Goal: Information Seeking & Learning: Learn about a topic

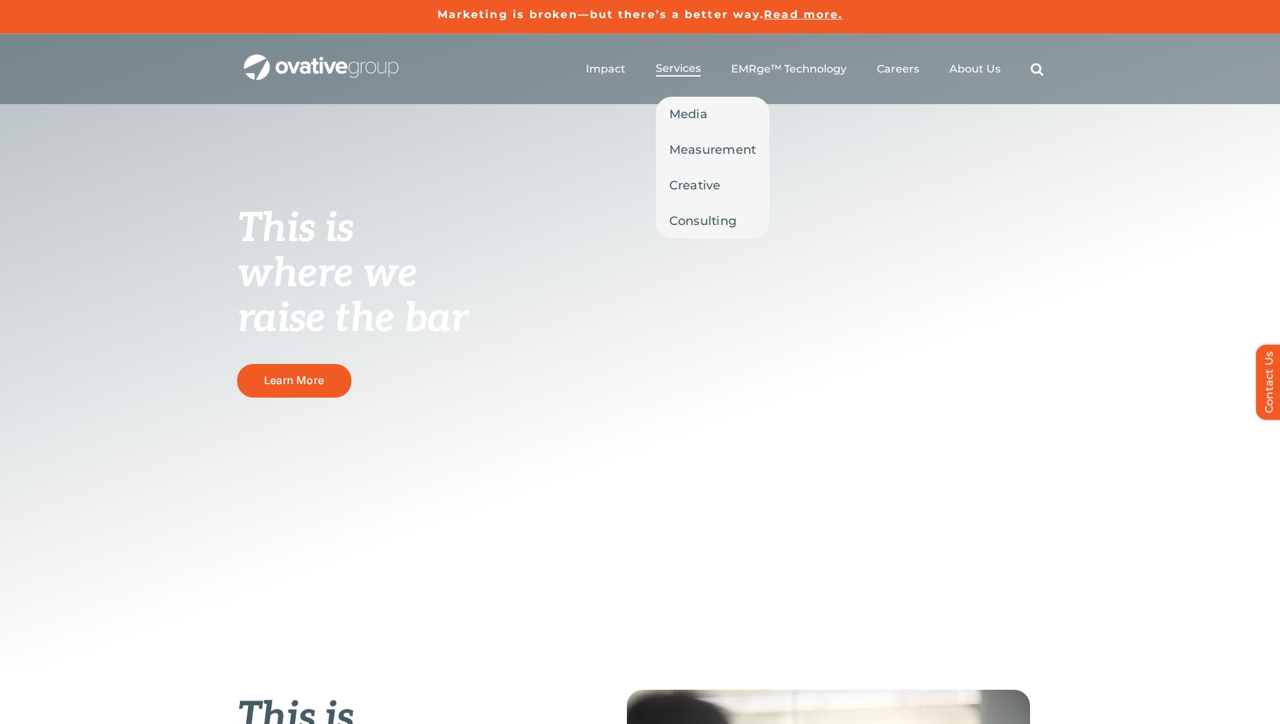
click at [669, 71] on span "Services" at bounding box center [678, 68] width 45 height 13
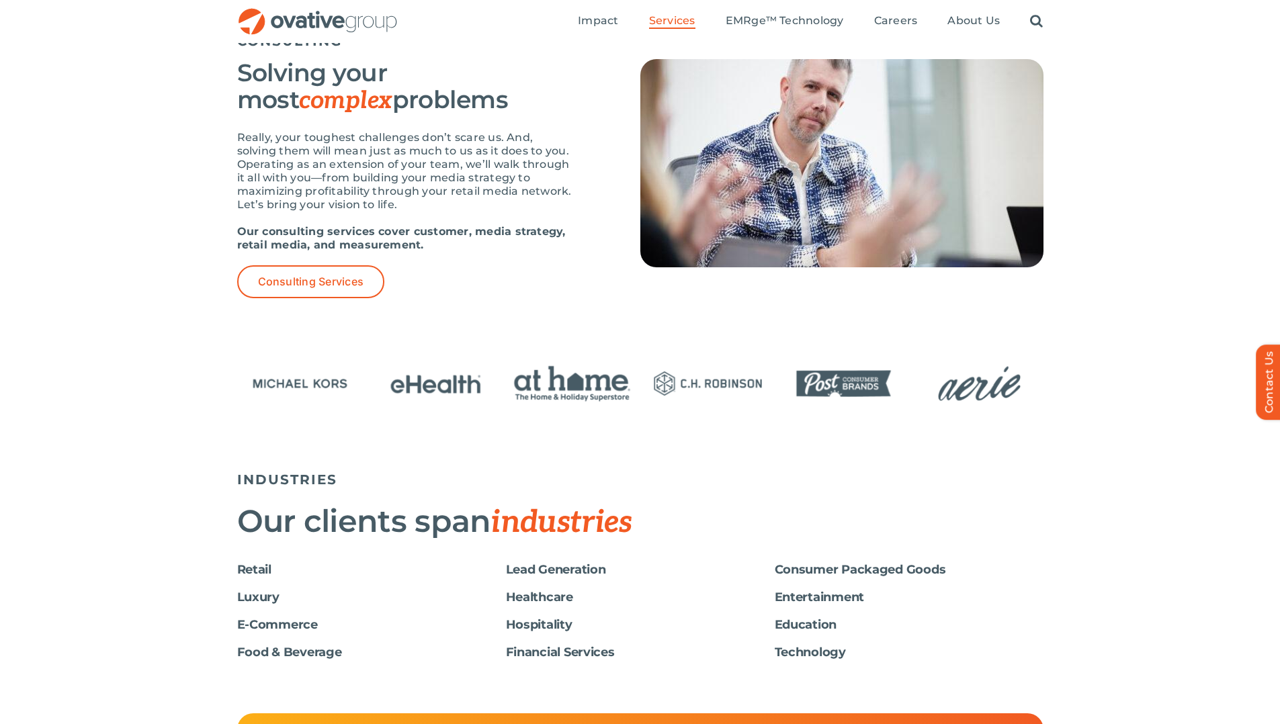
scroll to position [1875, 0]
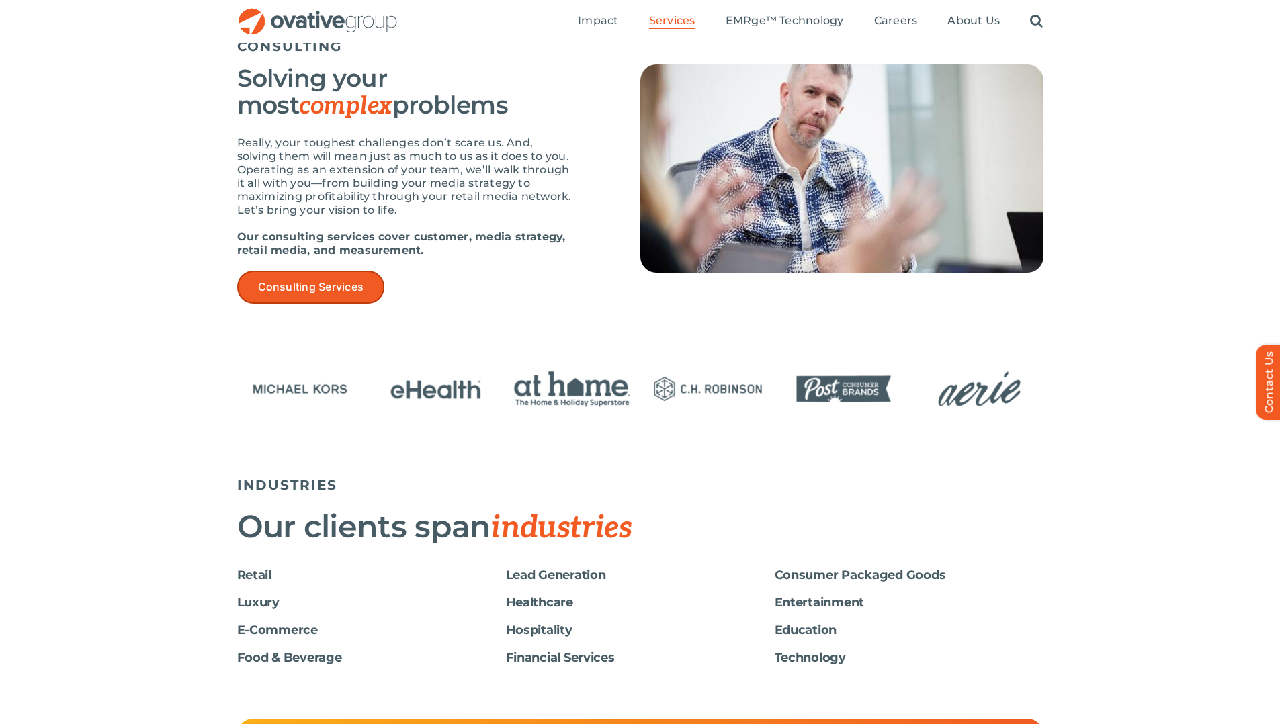
click at [293, 286] on span "Consulting Services" at bounding box center [311, 287] width 106 height 13
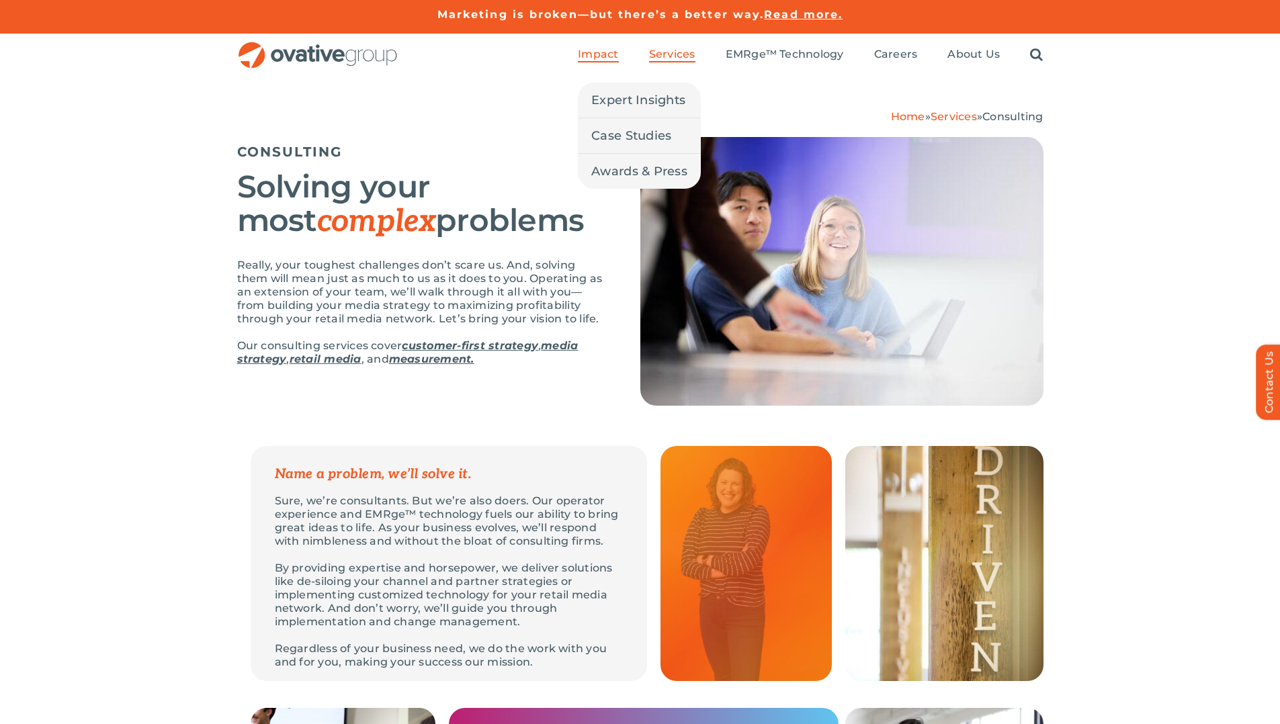
click at [597, 52] on span "Impact" at bounding box center [598, 54] width 40 height 13
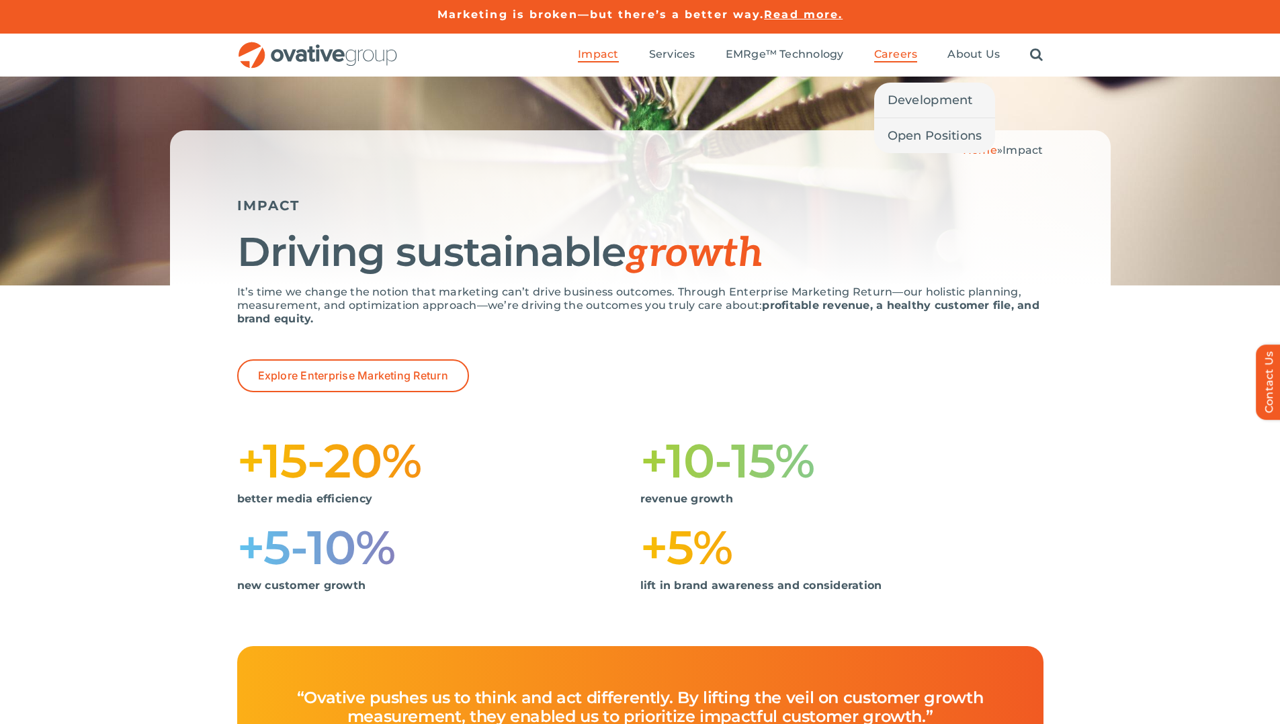
drag, startPoint x: 902, startPoint y: 54, endPoint x: 886, endPoint y: 58, distance: 16.5
click at [901, 54] on span "Careers" at bounding box center [896, 54] width 44 height 13
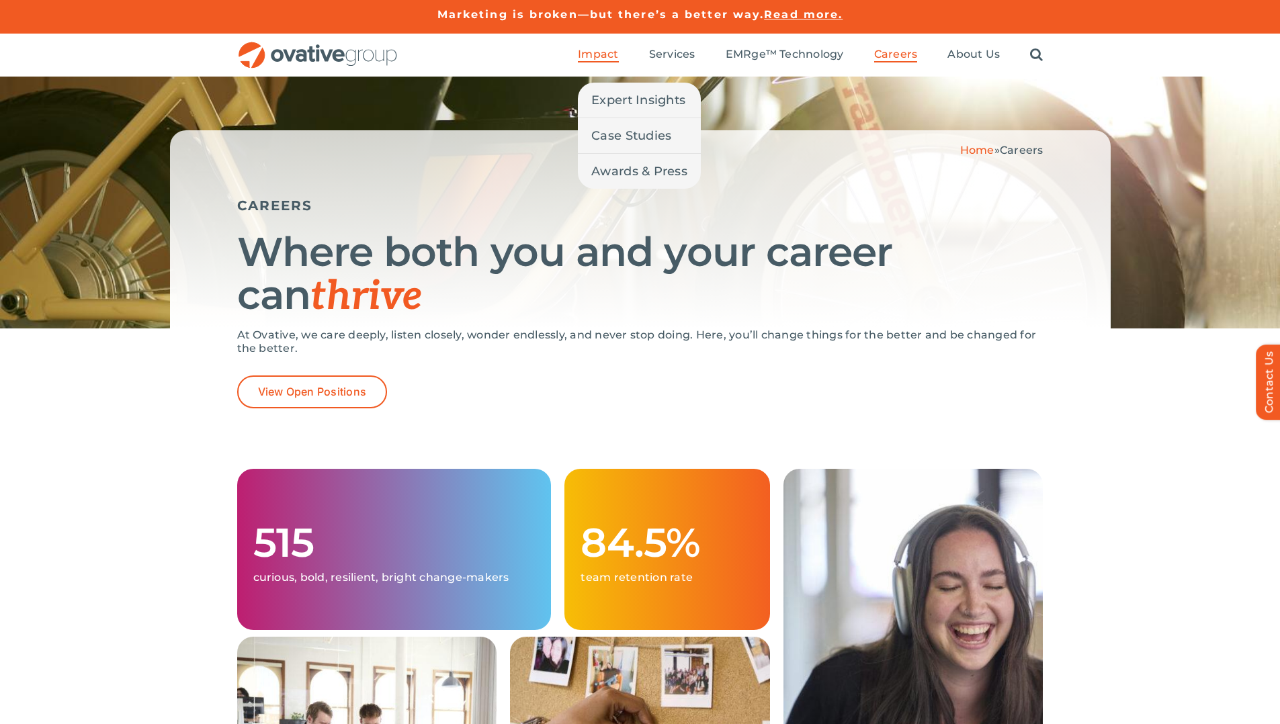
click at [607, 53] on span "Impact" at bounding box center [598, 54] width 40 height 13
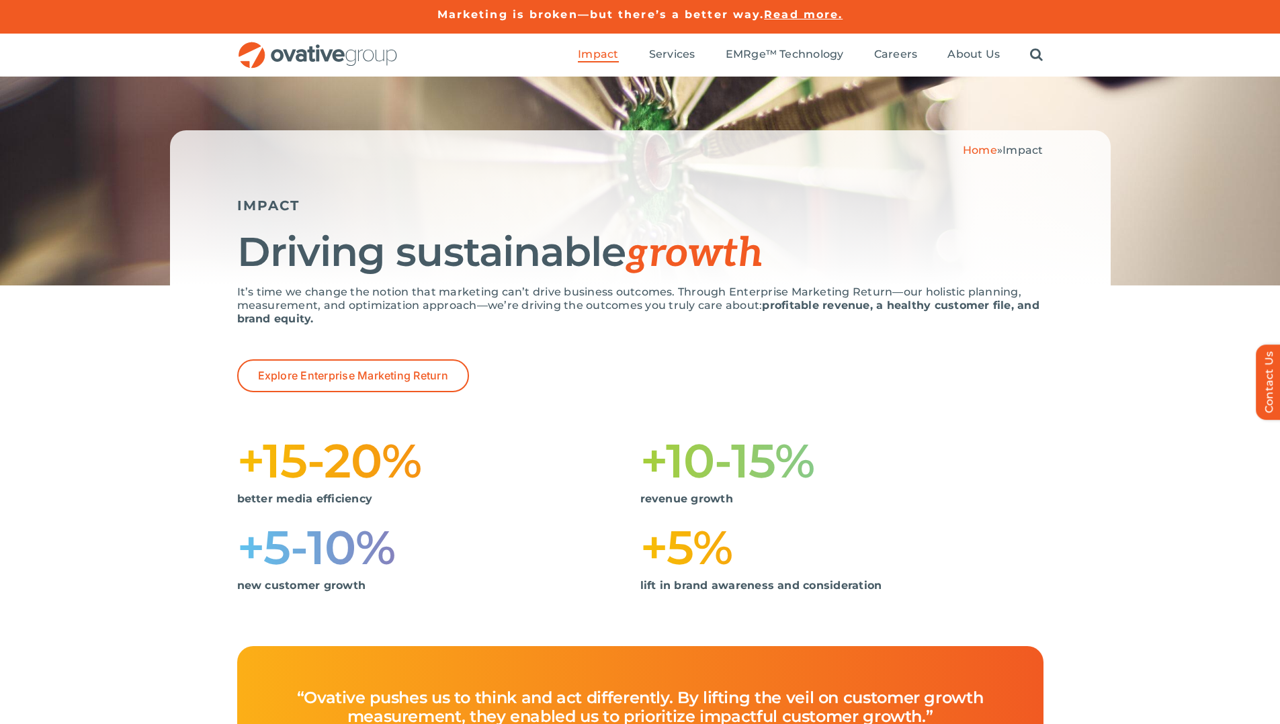
click at [335, 52] on img "OG_Full_horizontal_RGB" at bounding box center [317, 56] width 161 height 28
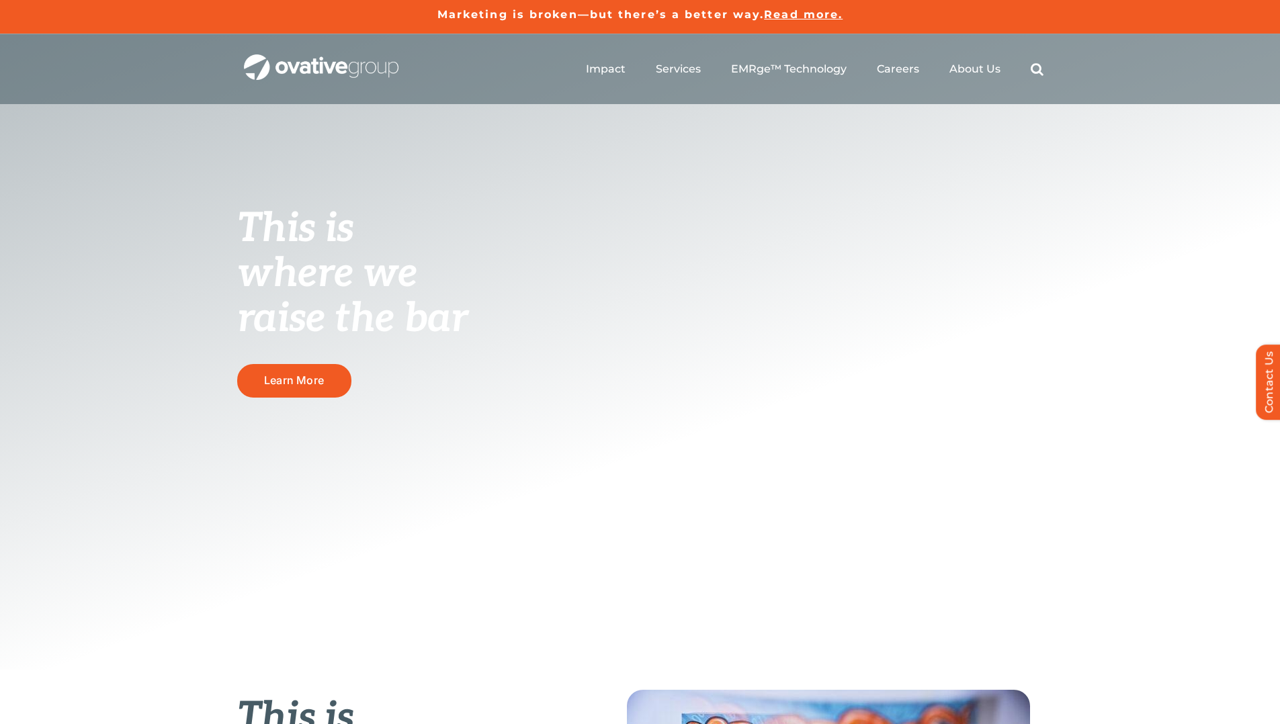
click at [814, 15] on span "Read more." at bounding box center [803, 14] width 79 height 13
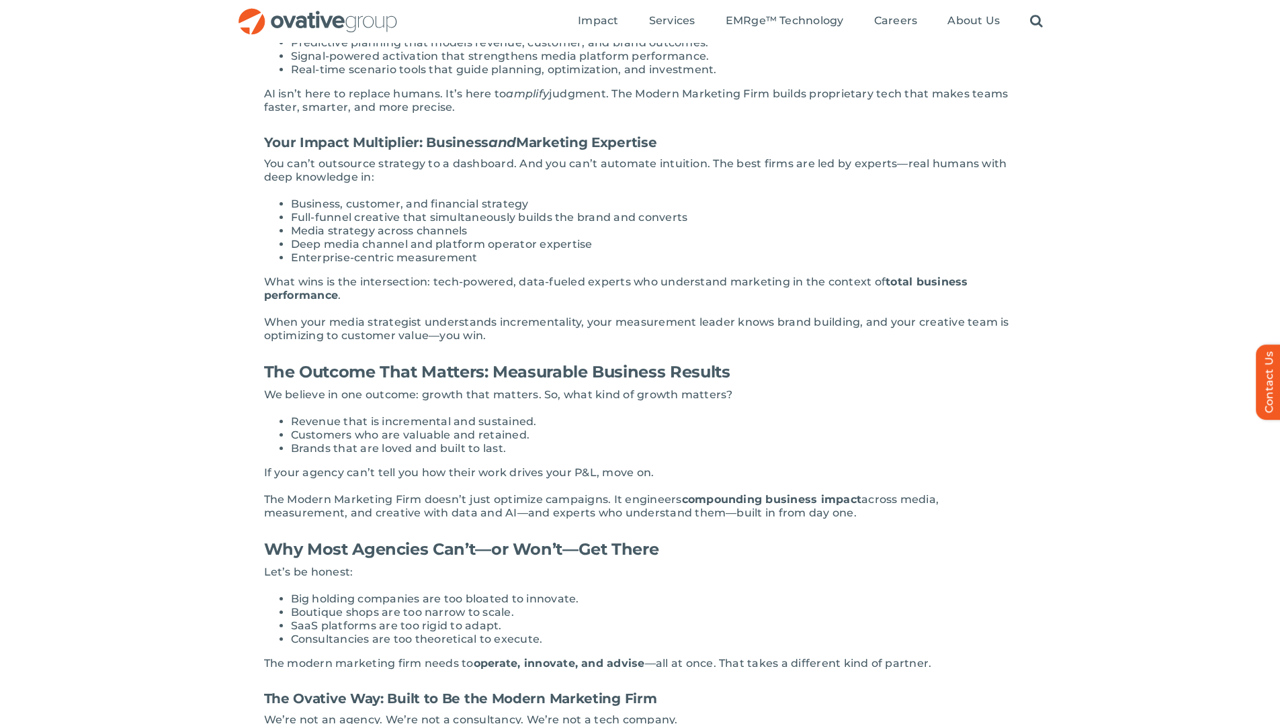
scroll to position [828, 0]
click at [434, 252] on li "Enterprise-centric measurement" at bounding box center [654, 258] width 726 height 13
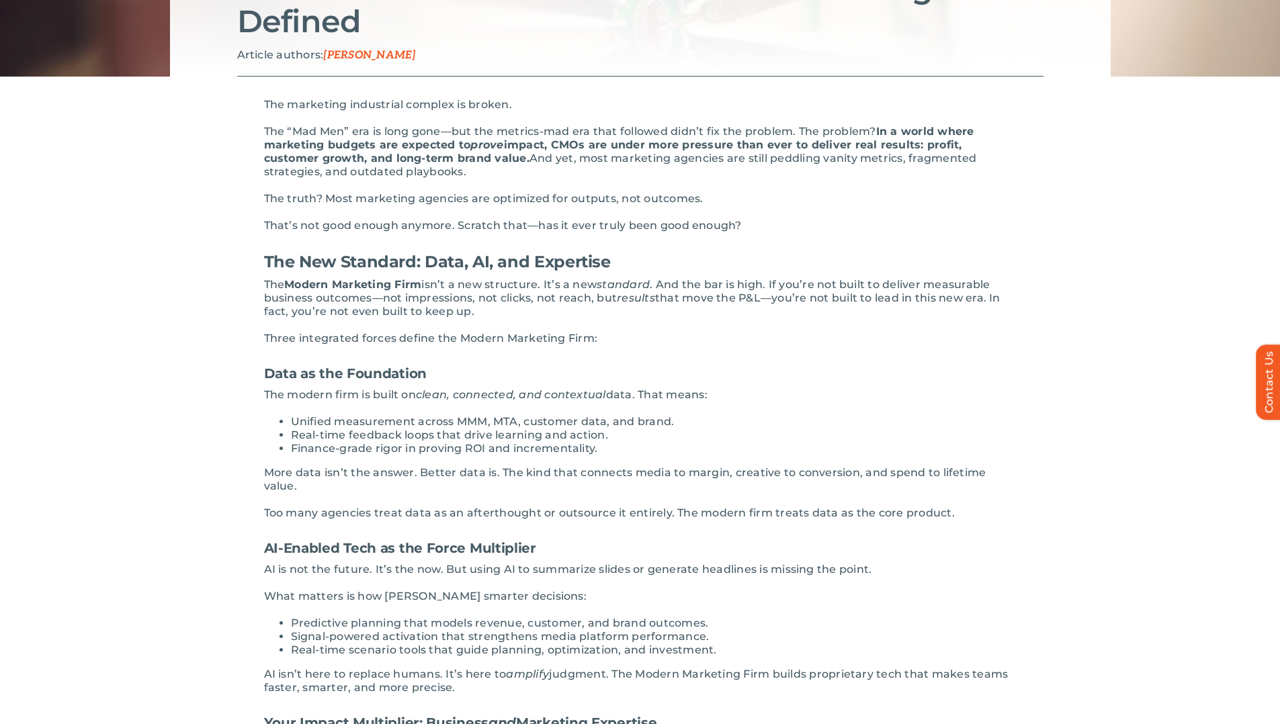
scroll to position [0, 0]
